Goal: Task Accomplishment & Management: Use online tool/utility

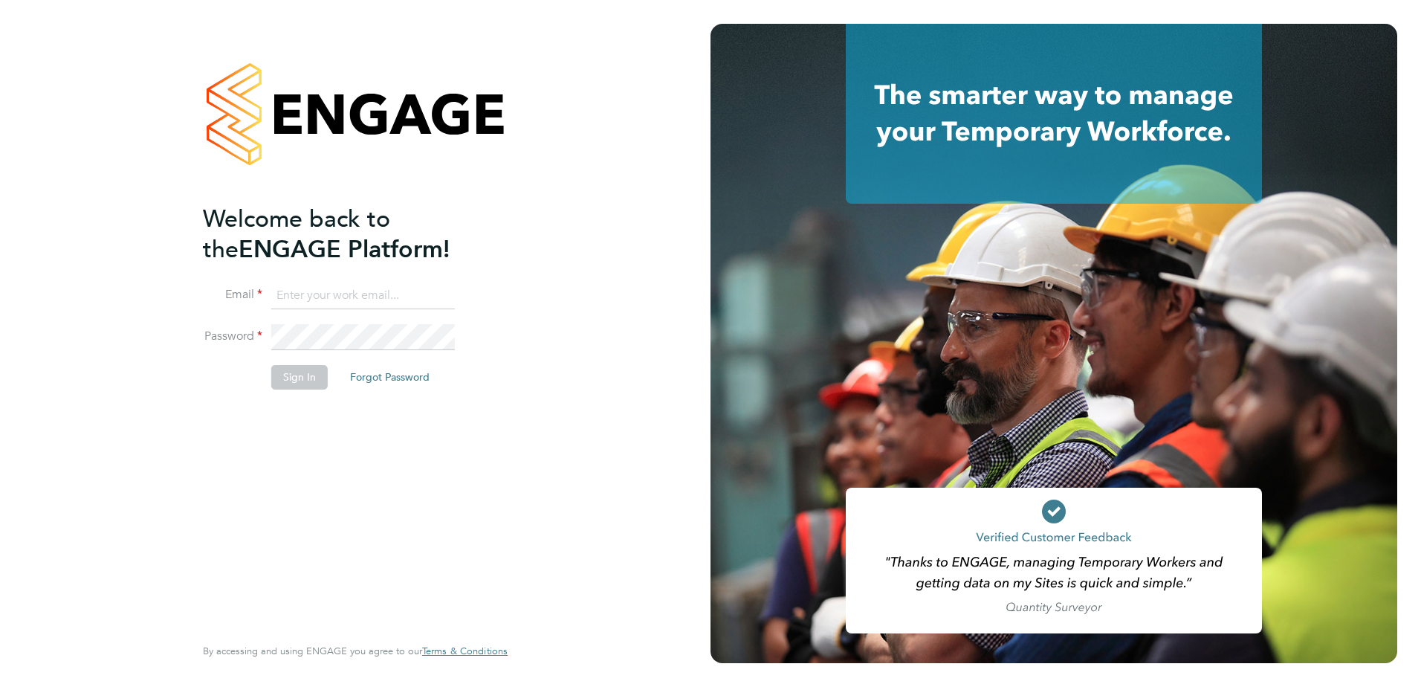
type input "[EMAIL_ADDRESS][DOMAIN_NAME]"
click at [285, 374] on button "Sign In" at bounding box center [299, 377] width 56 height 24
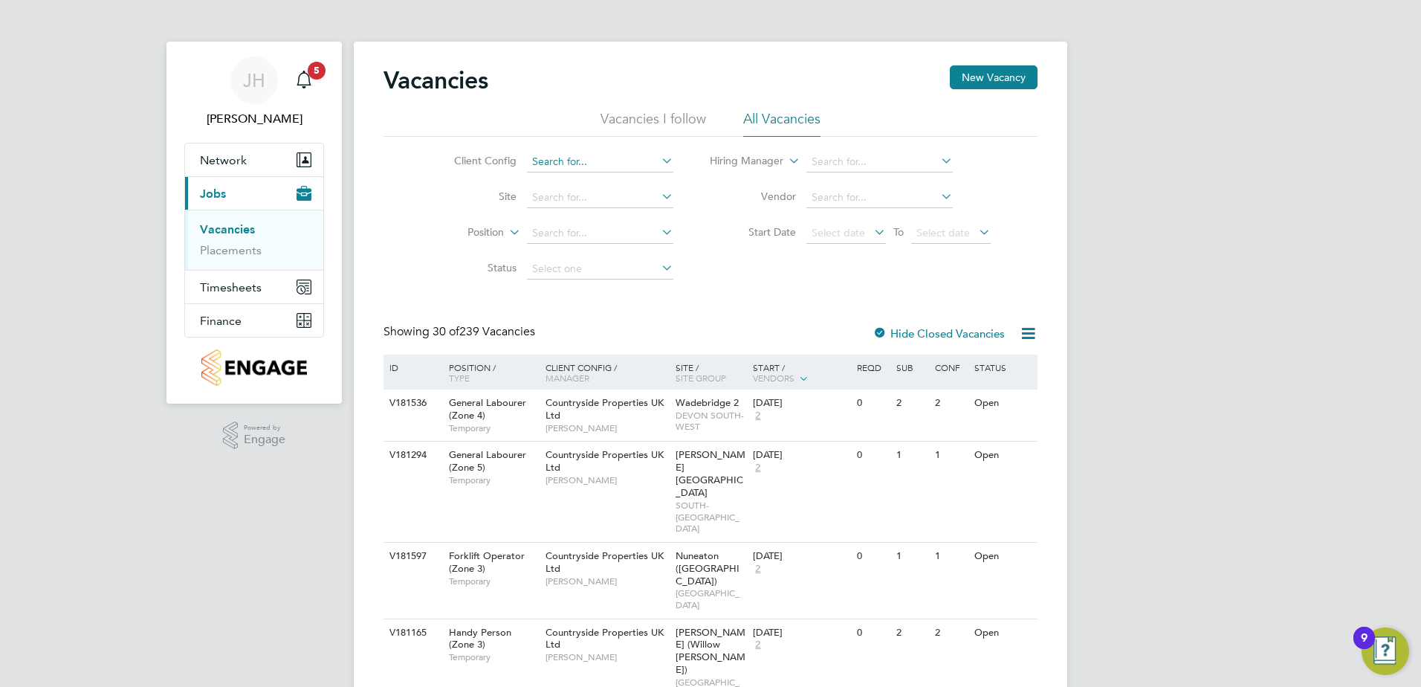
click at [562, 164] on input at bounding box center [600, 162] width 146 height 21
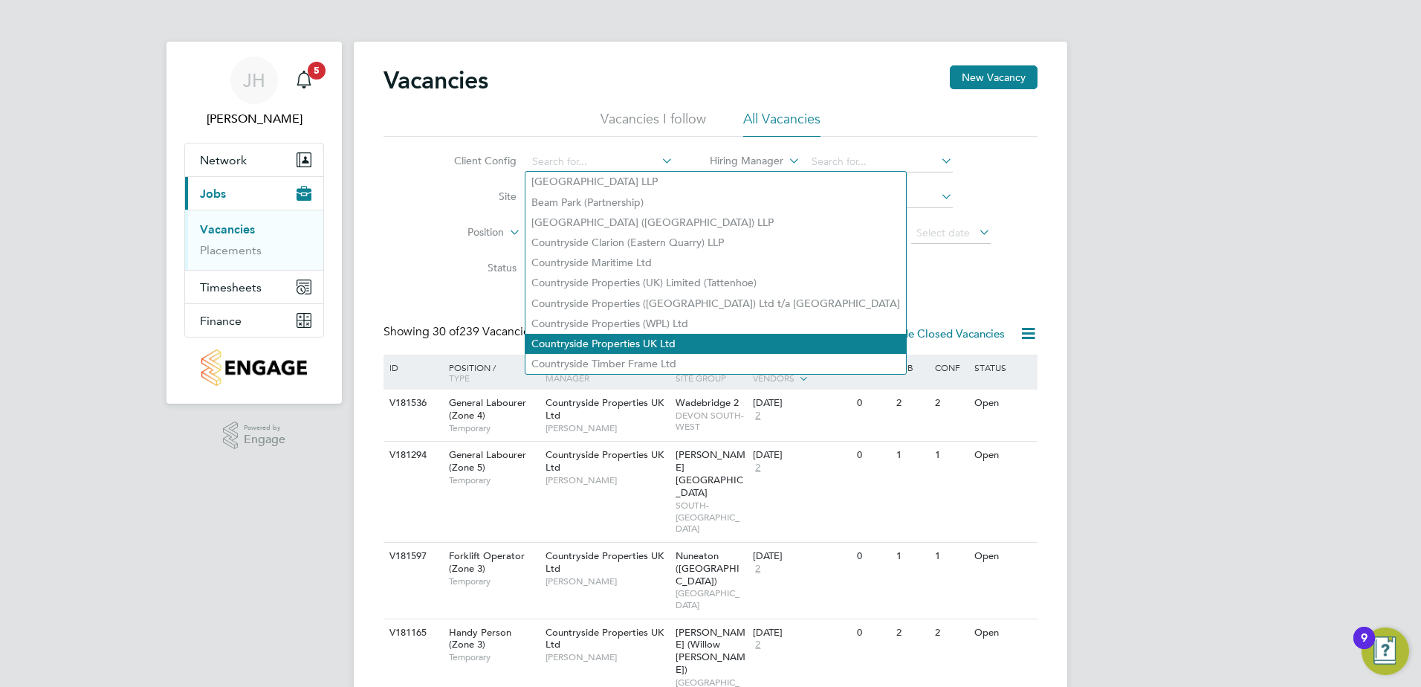
click at [535, 334] on li "Countryside Properties UK Ltd" at bounding box center [716, 344] width 381 height 20
type input "Countryside Properties UK Ltd"
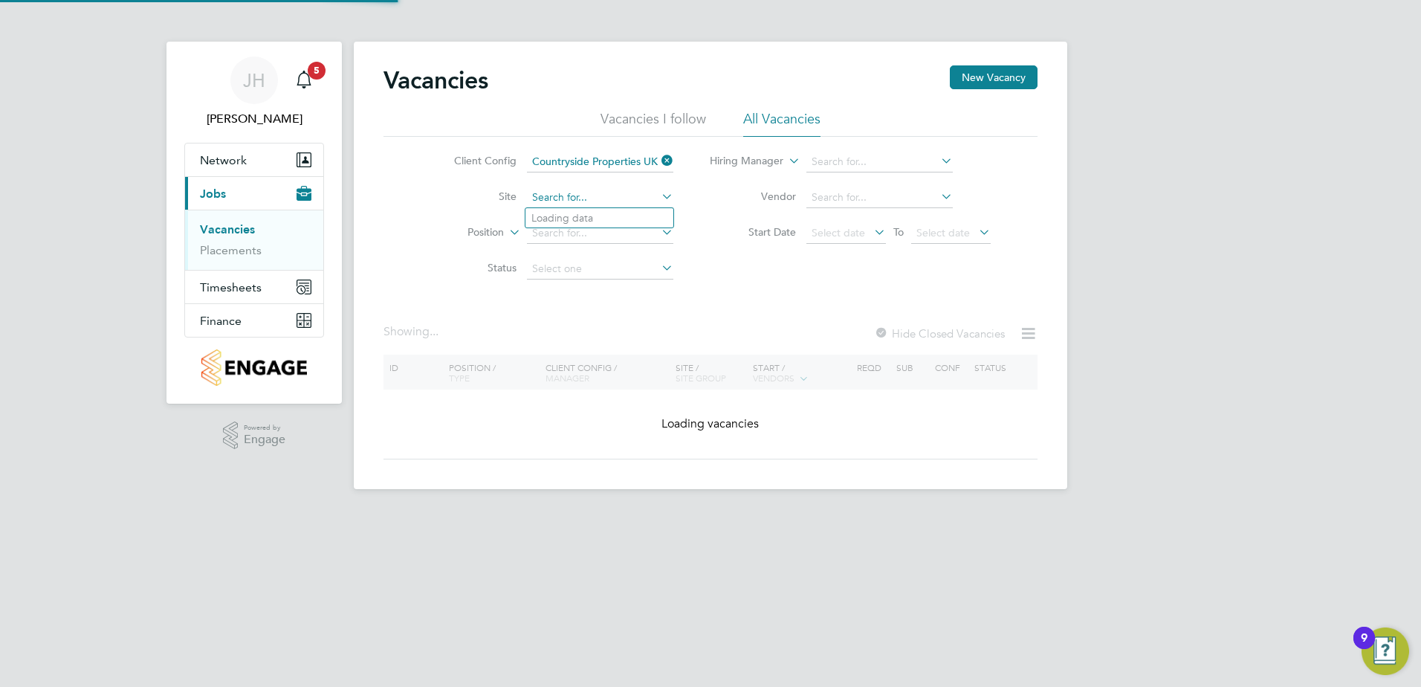
click at [546, 201] on input at bounding box center [600, 197] width 146 height 21
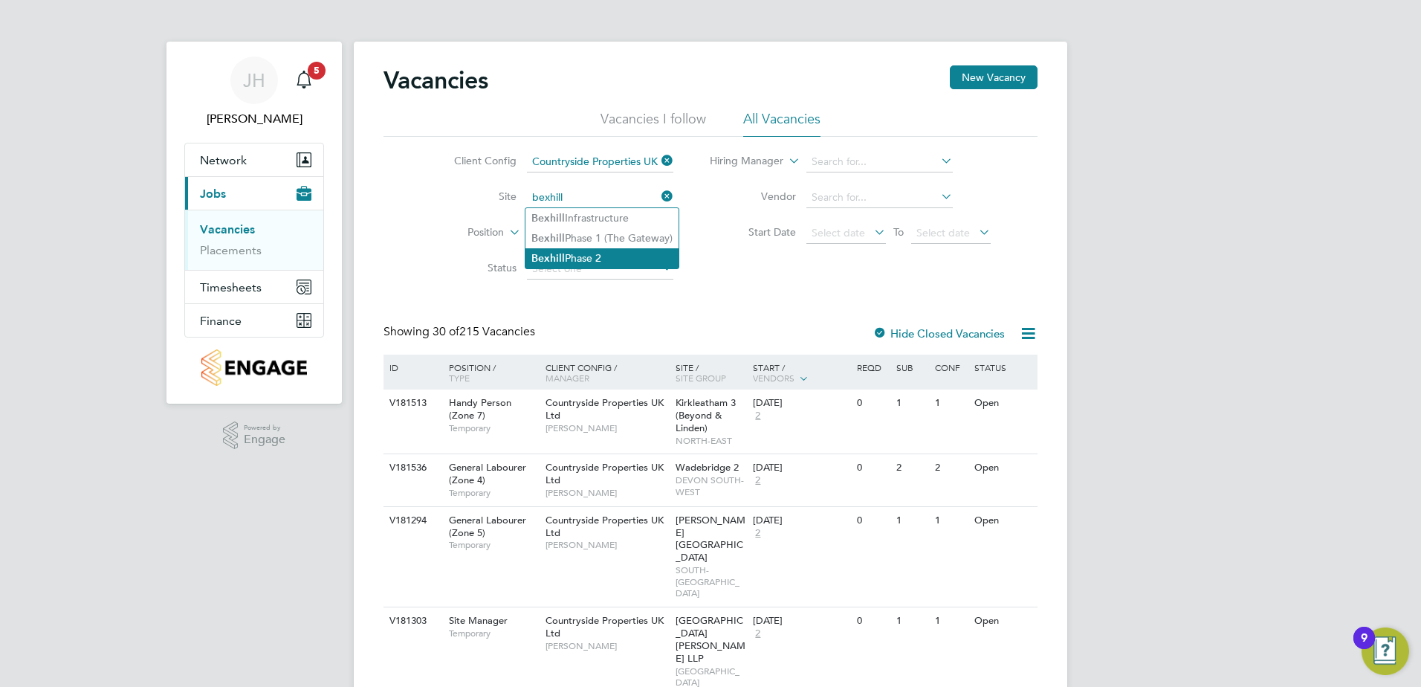
click at [579, 255] on li "Bexhill Phase 2" at bounding box center [602, 258] width 153 height 20
type input "Bexhill Phase 2"
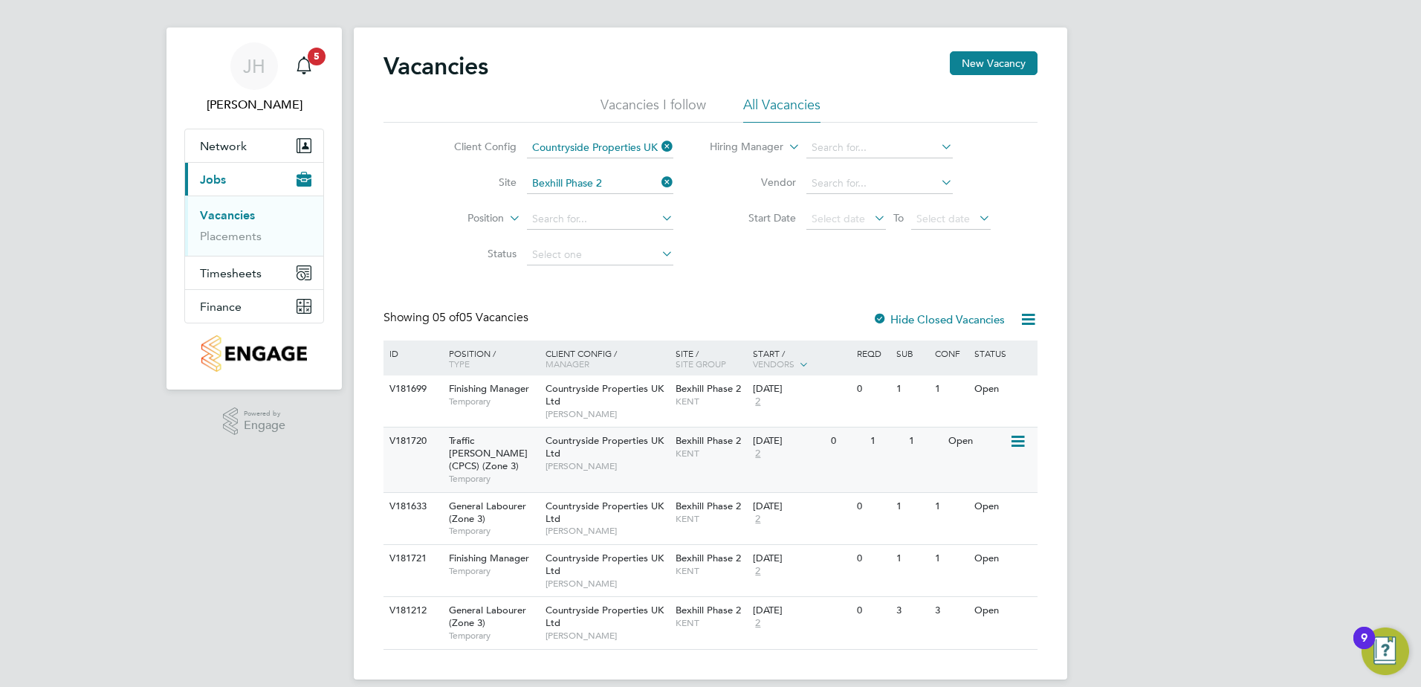
scroll to position [18, 0]
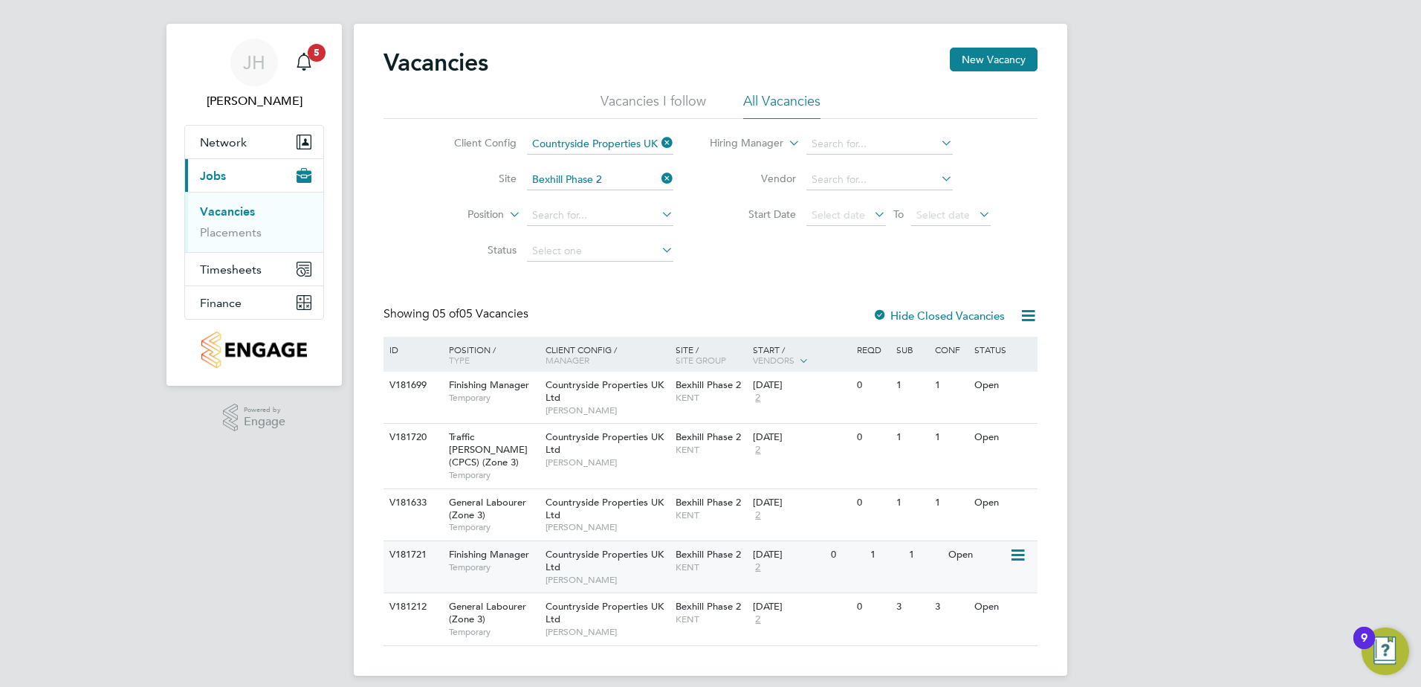
click at [673, 554] on div "Bexhill Phase 2 KENT" at bounding box center [711, 560] width 78 height 39
click at [575, 395] on div "Countryside Properties UK Ltd Kevin Shannon" at bounding box center [607, 397] width 130 height 51
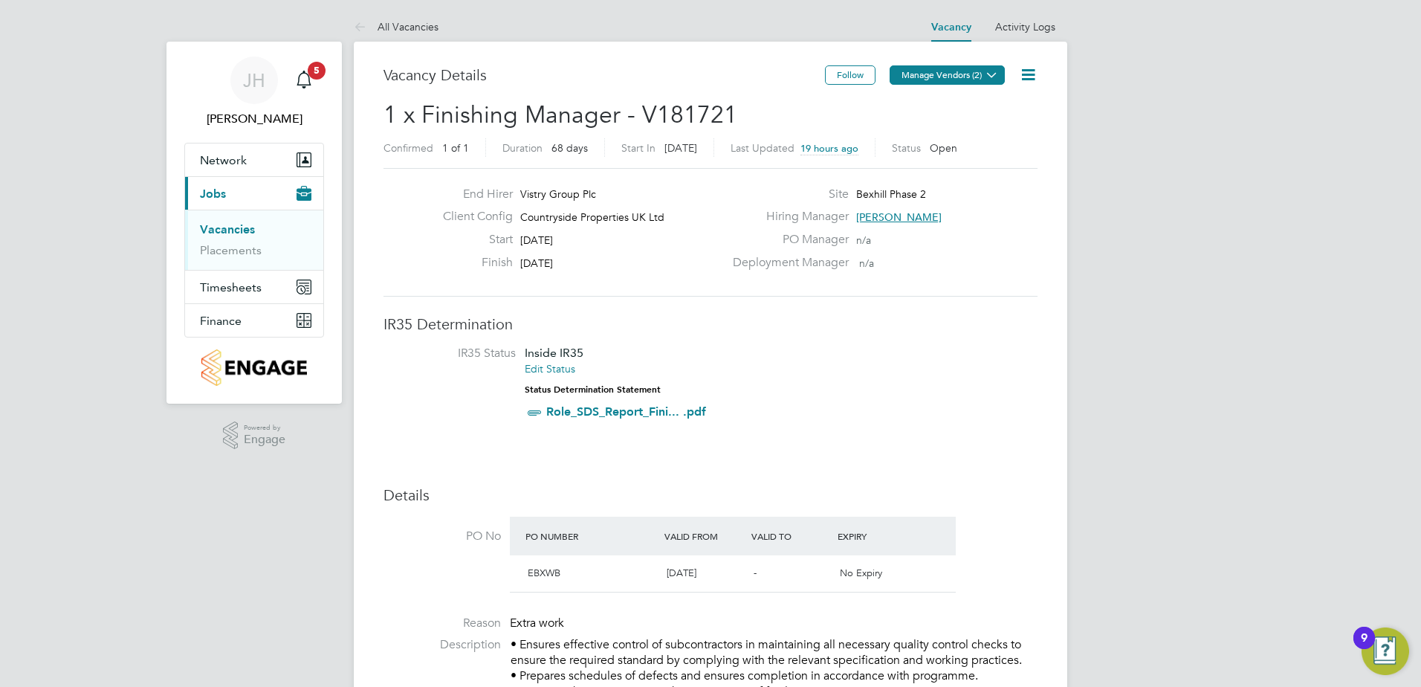
click at [971, 67] on button "Manage Vendors (2)" at bounding box center [947, 74] width 115 height 19
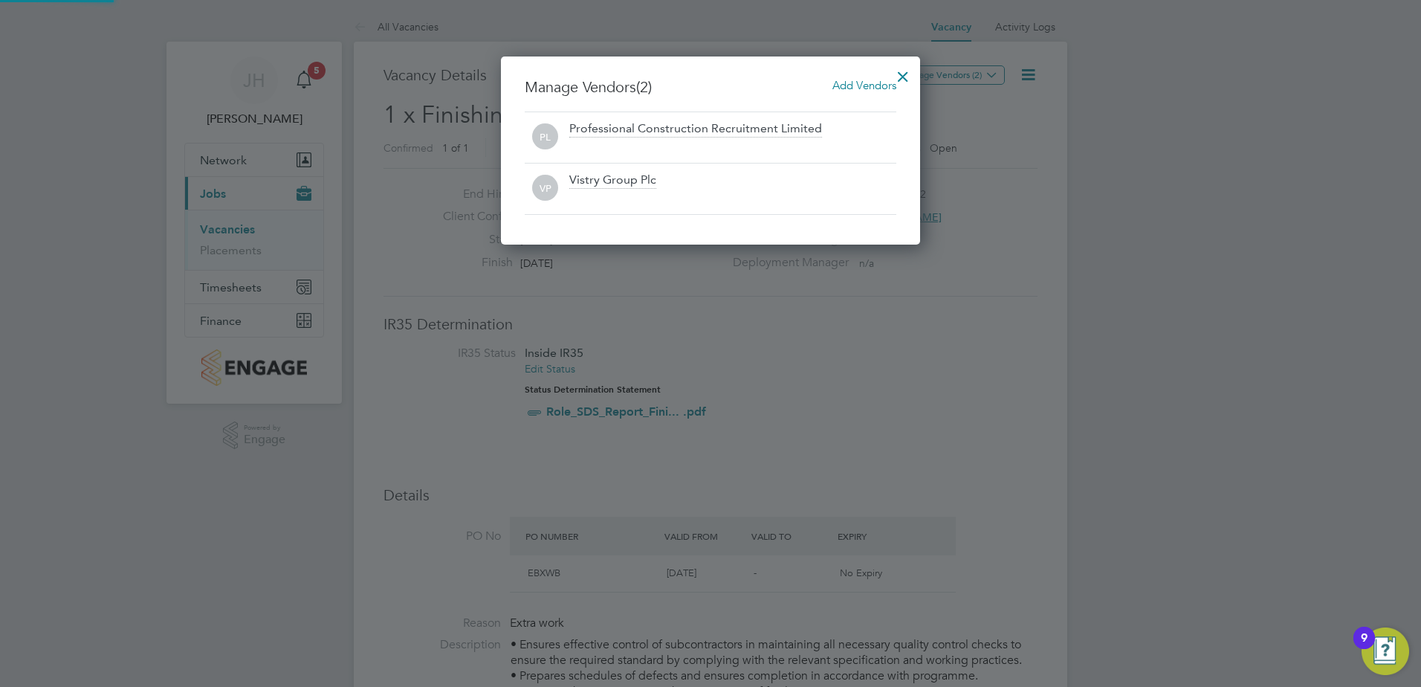
scroll to position [189, 420]
click at [926, 316] on div at bounding box center [710, 343] width 1421 height 687
click at [908, 76] on div at bounding box center [903, 72] width 27 height 27
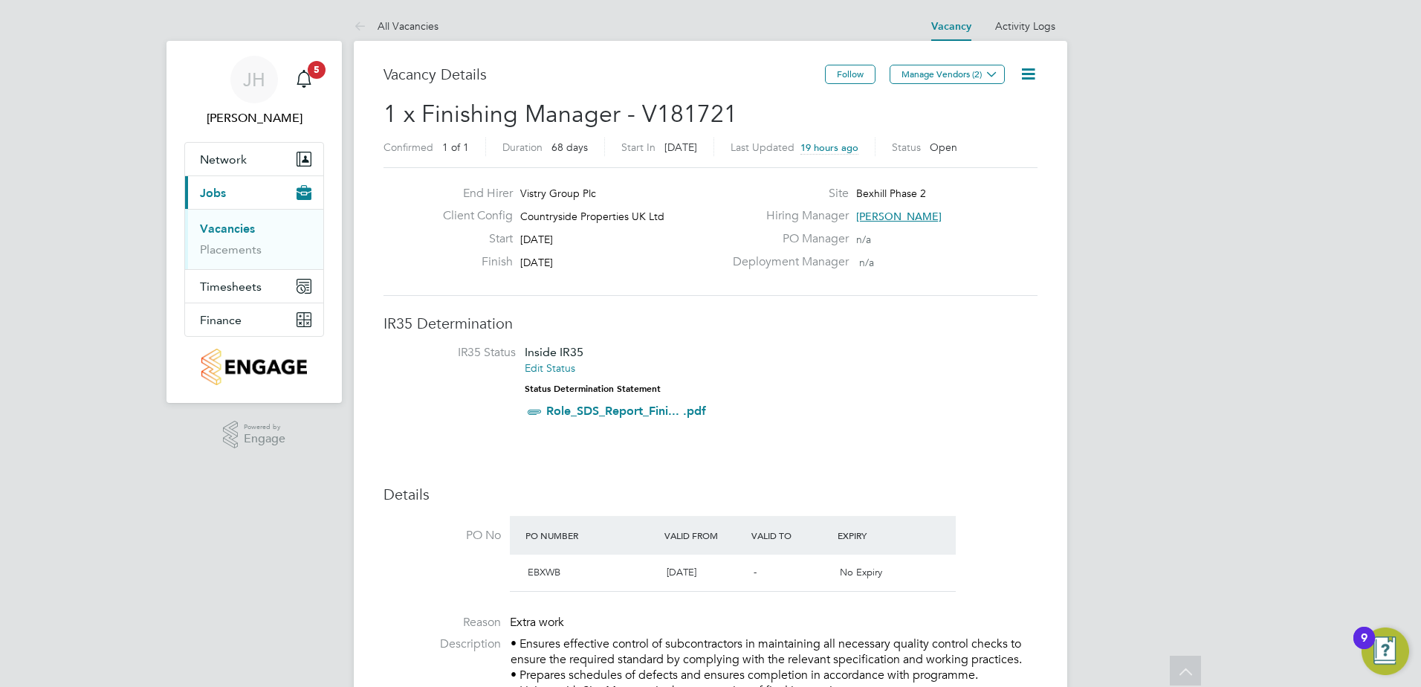
scroll to position [0, 0]
click at [232, 233] on link "Vacancies" at bounding box center [227, 229] width 55 height 14
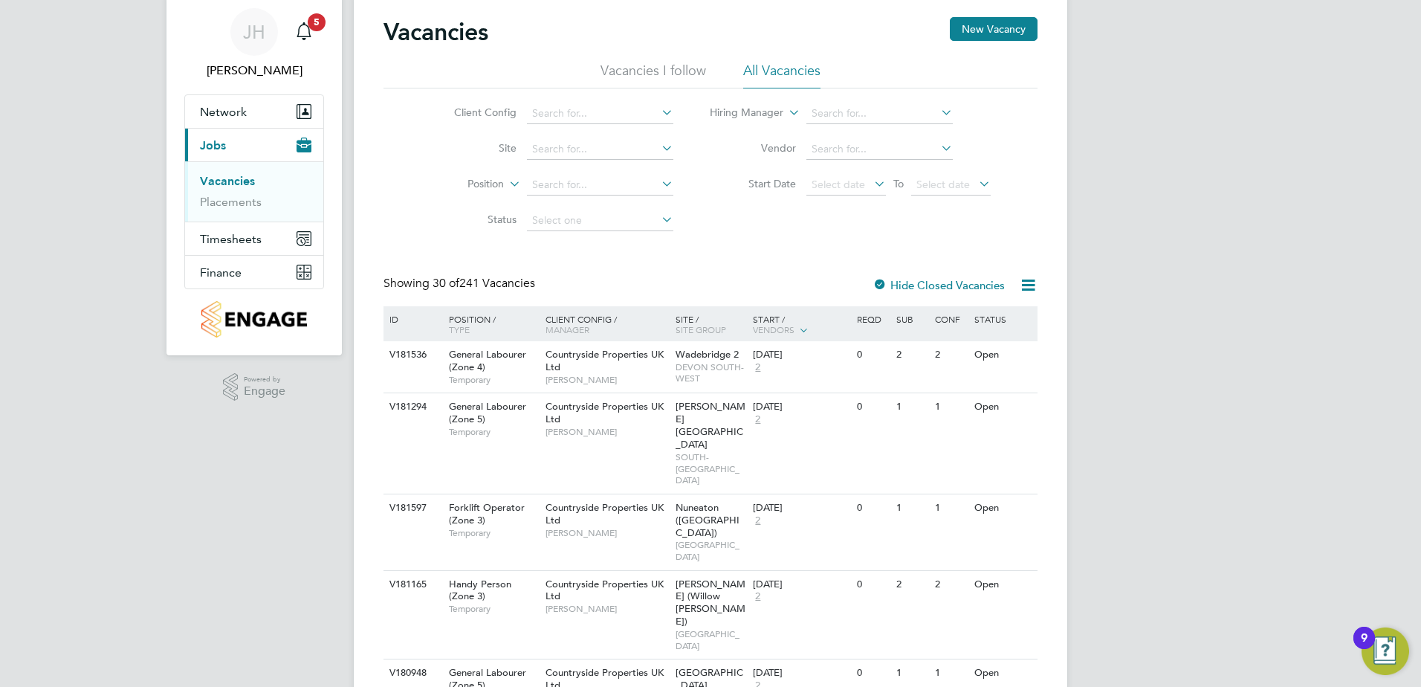
scroll to position [74, 0]
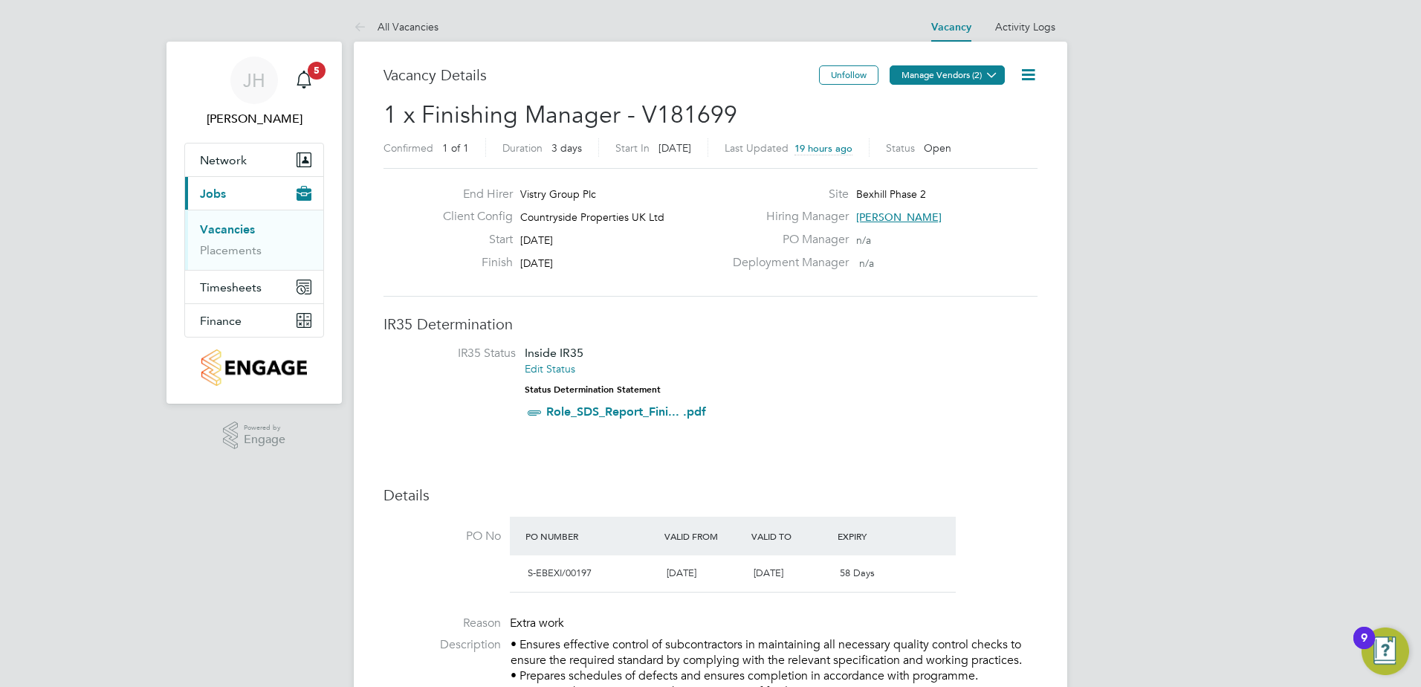
click at [946, 72] on button "Manage Vendors (2)" at bounding box center [947, 74] width 115 height 19
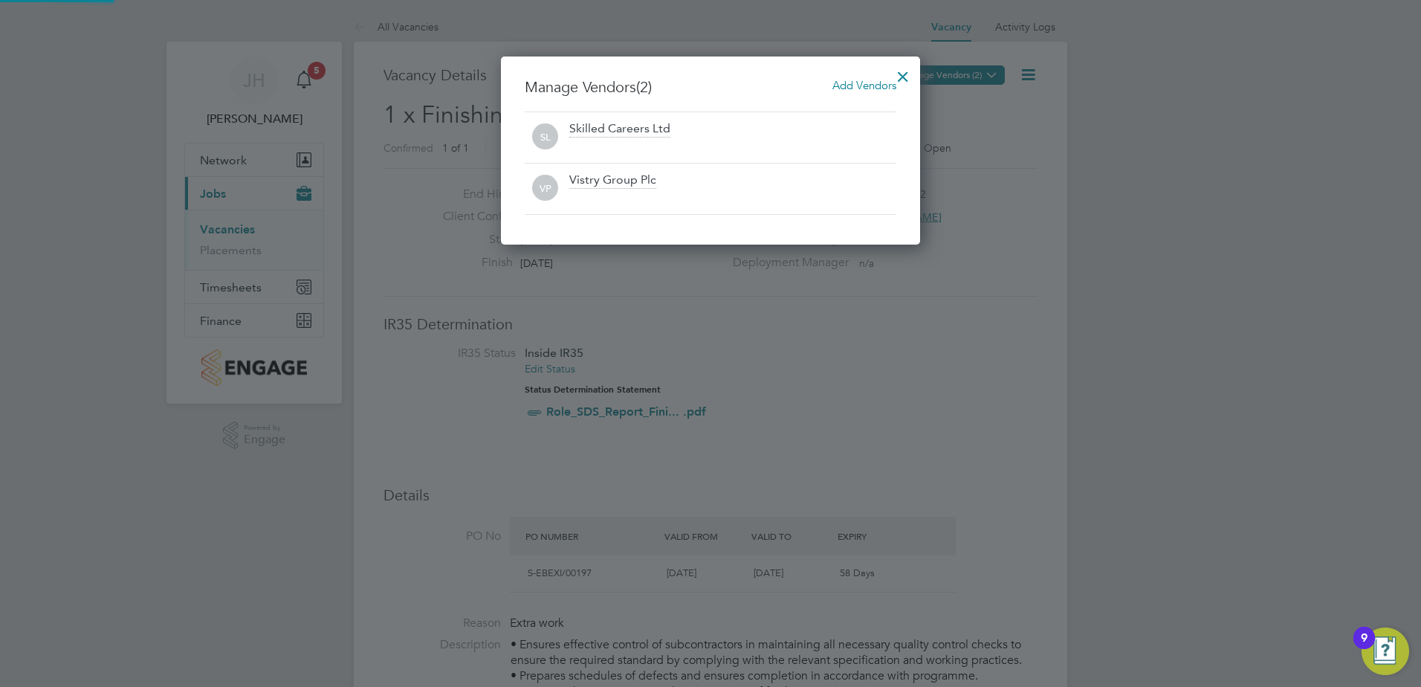
scroll to position [189, 420]
click at [955, 347] on div at bounding box center [710, 343] width 1421 height 687
click at [909, 66] on div at bounding box center [903, 72] width 27 height 27
